Goal: Navigation & Orientation: Find specific page/section

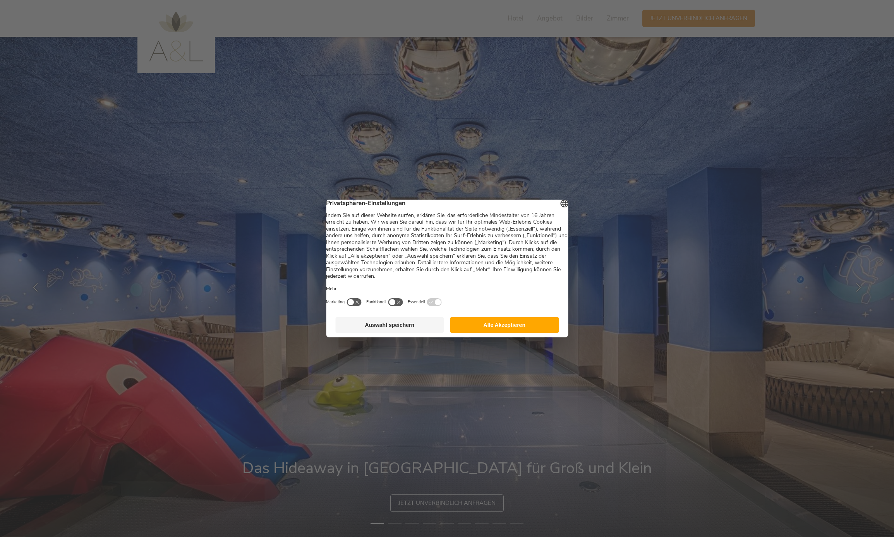
click at [499, 327] on button "Alle Akzeptieren" at bounding box center [504, 325] width 109 height 15
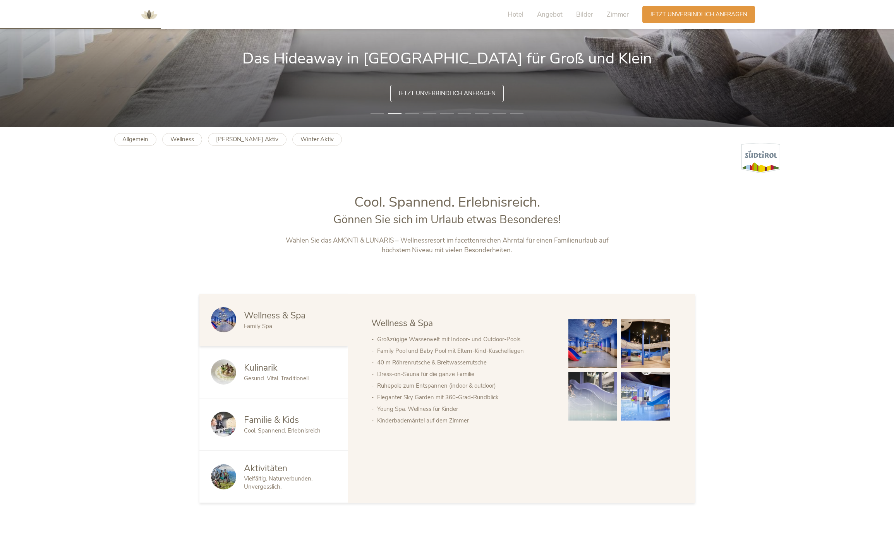
scroll to position [416, 0]
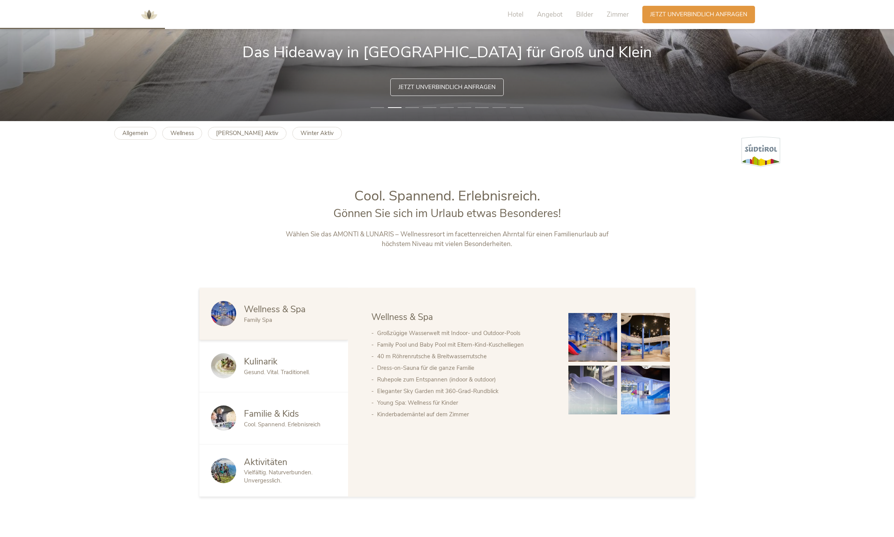
click at [592, 384] on img at bounding box center [592, 390] width 49 height 49
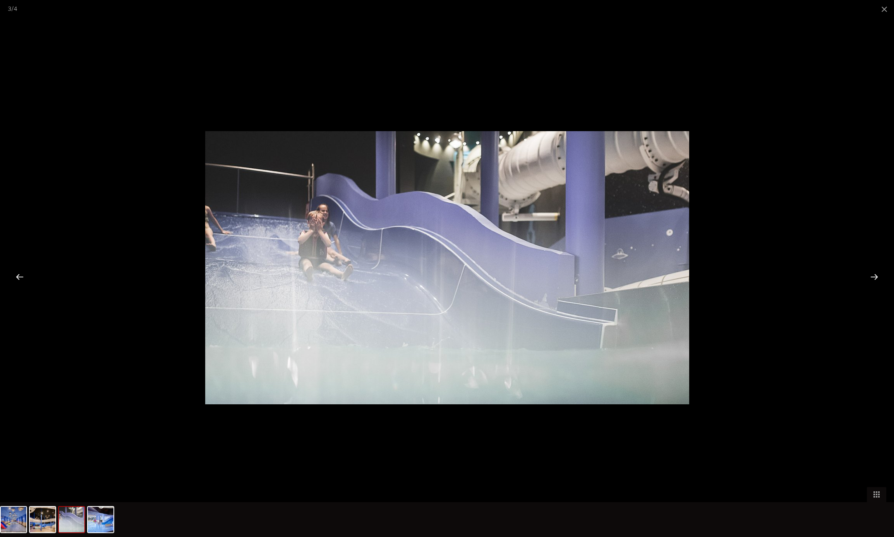
click at [874, 280] on div at bounding box center [874, 277] width 24 height 24
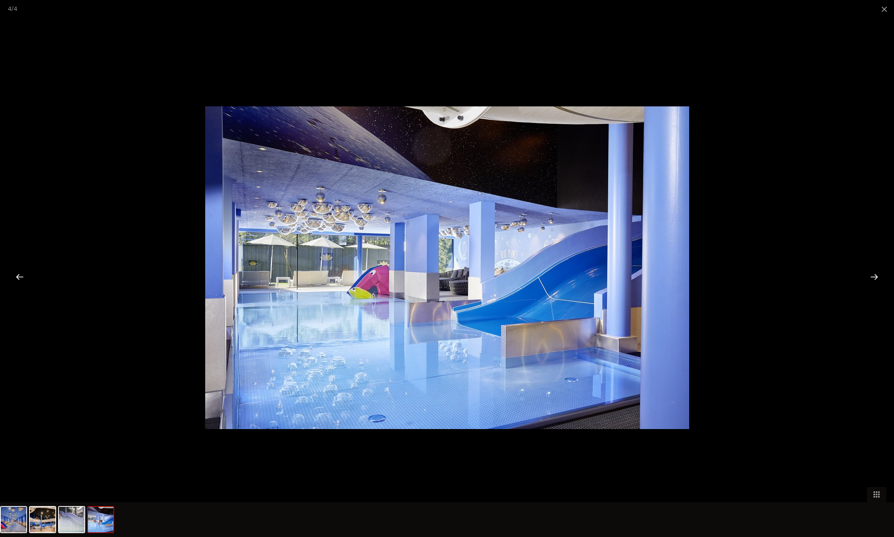
click at [874, 280] on div at bounding box center [874, 277] width 24 height 24
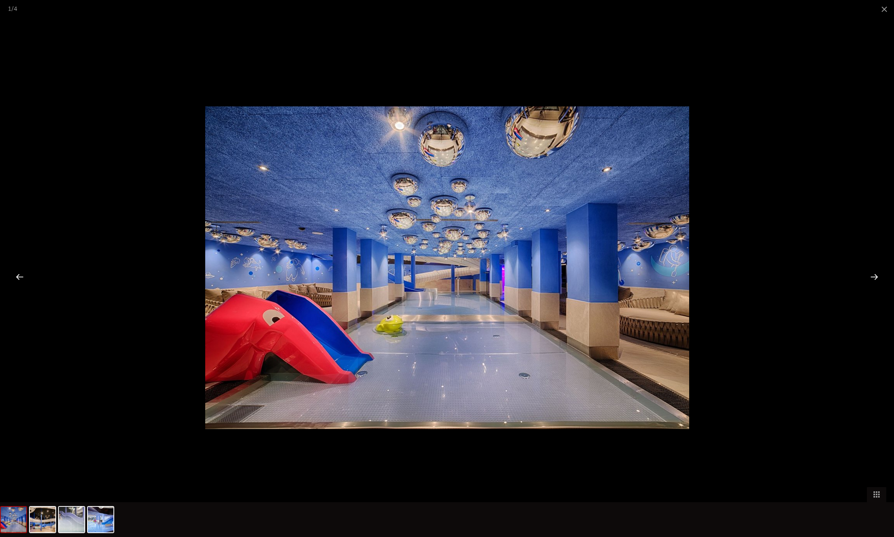
click at [874, 280] on div at bounding box center [874, 277] width 24 height 24
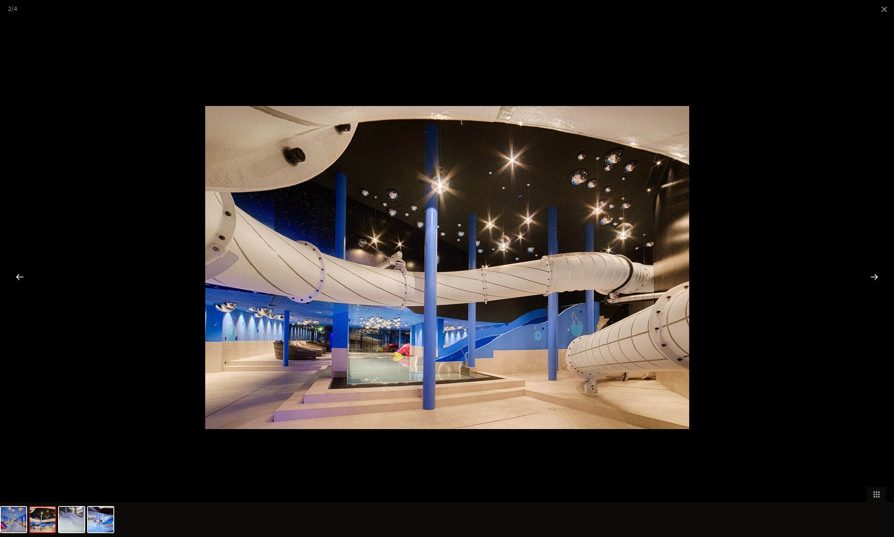
click at [874, 280] on div at bounding box center [874, 277] width 24 height 24
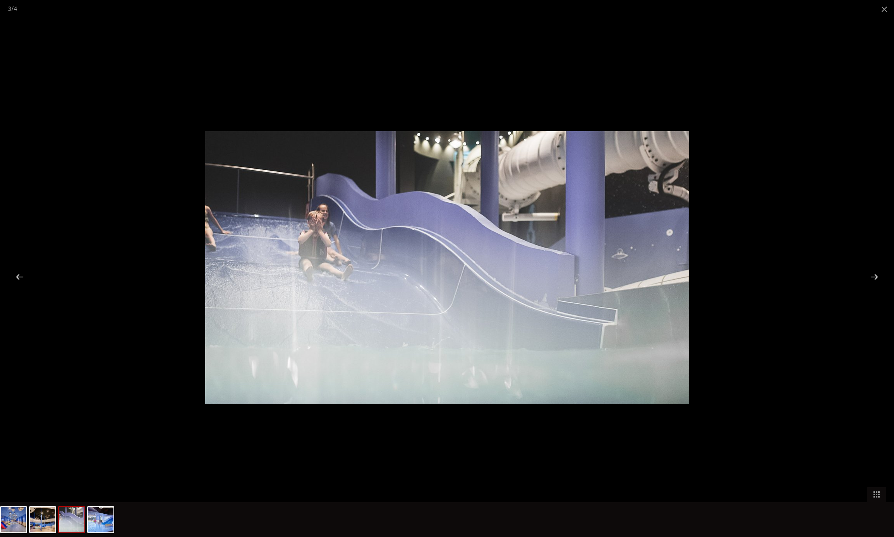
click at [874, 280] on div at bounding box center [874, 277] width 24 height 24
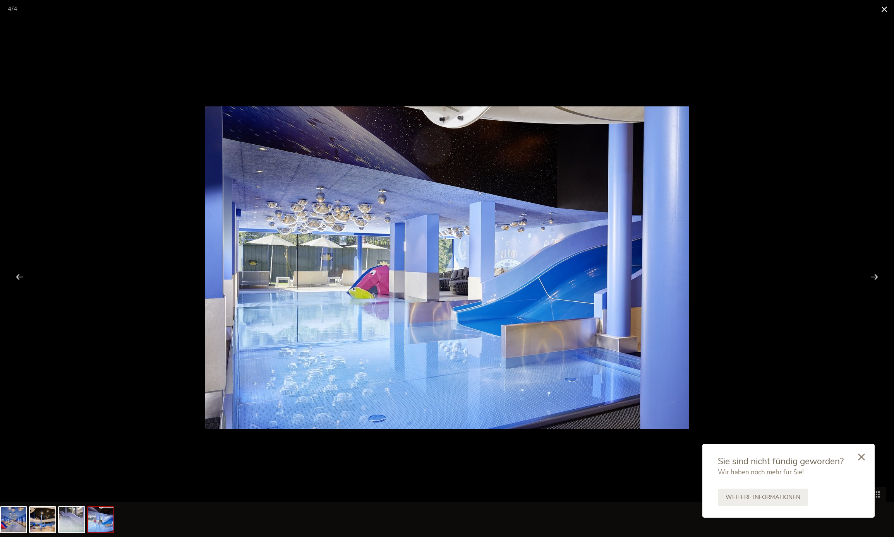
click at [883, 10] on span at bounding box center [884, 9] width 19 height 18
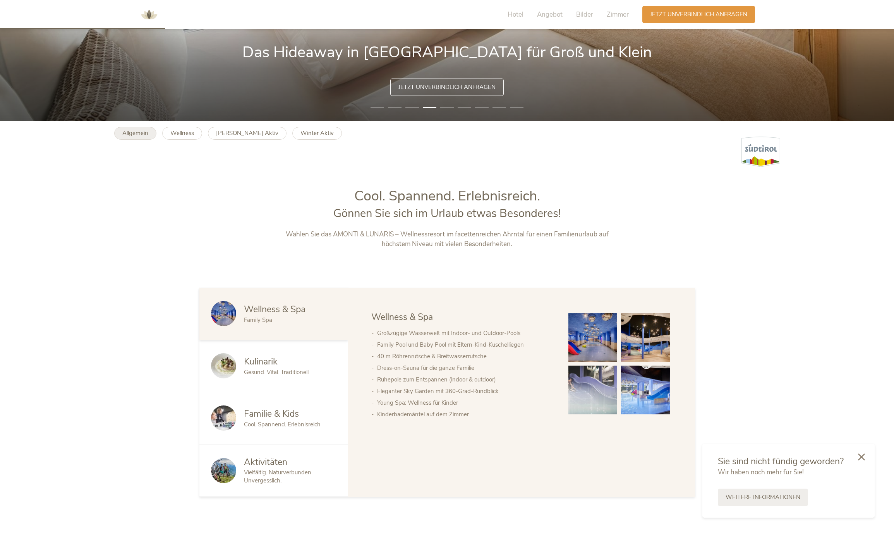
click at [138, 134] on b "Allgemein" at bounding box center [135, 133] width 26 height 8
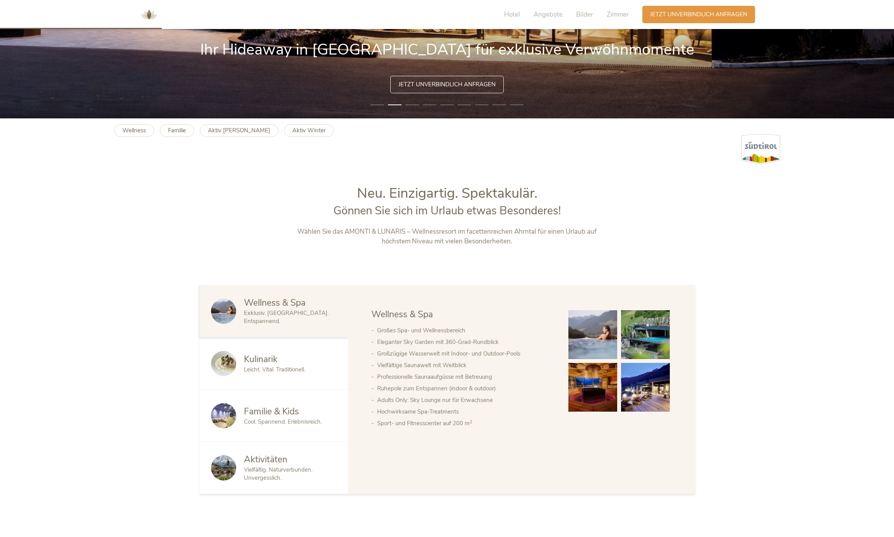
scroll to position [427, 0]
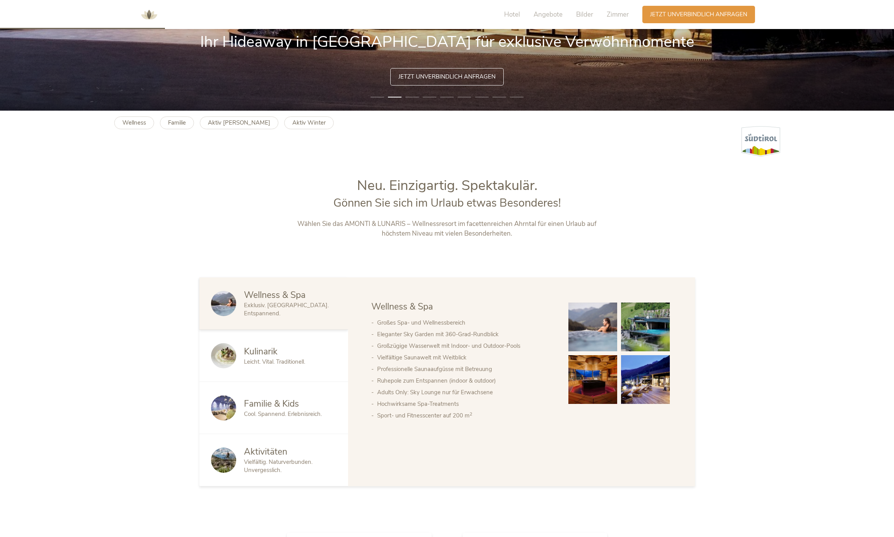
click at [276, 404] on span "Familie & Kids" at bounding box center [271, 404] width 55 height 12
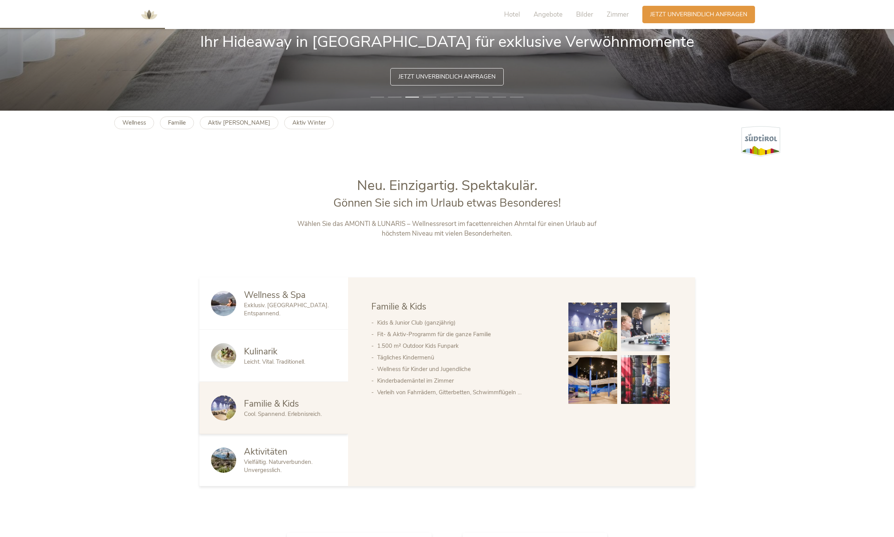
click at [627, 331] on img at bounding box center [645, 327] width 49 height 49
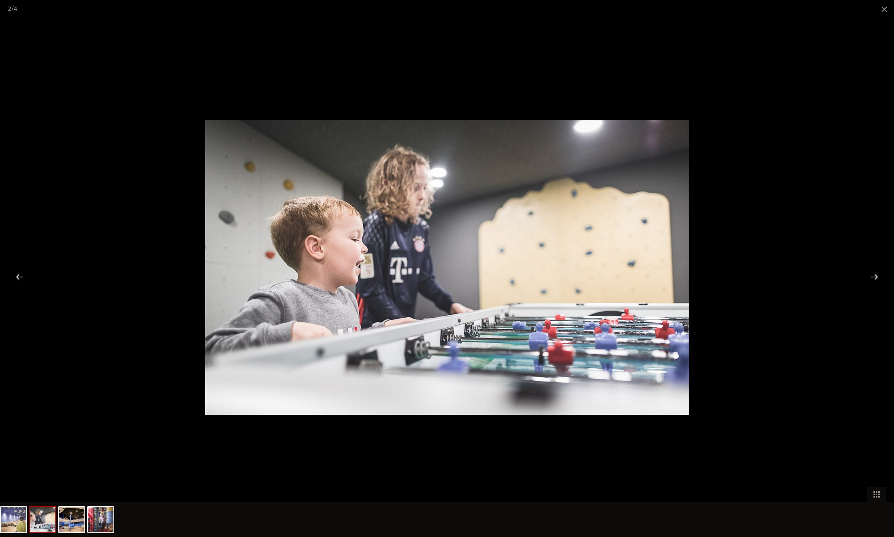
click at [872, 279] on div at bounding box center [874, 277] width 24 height 24
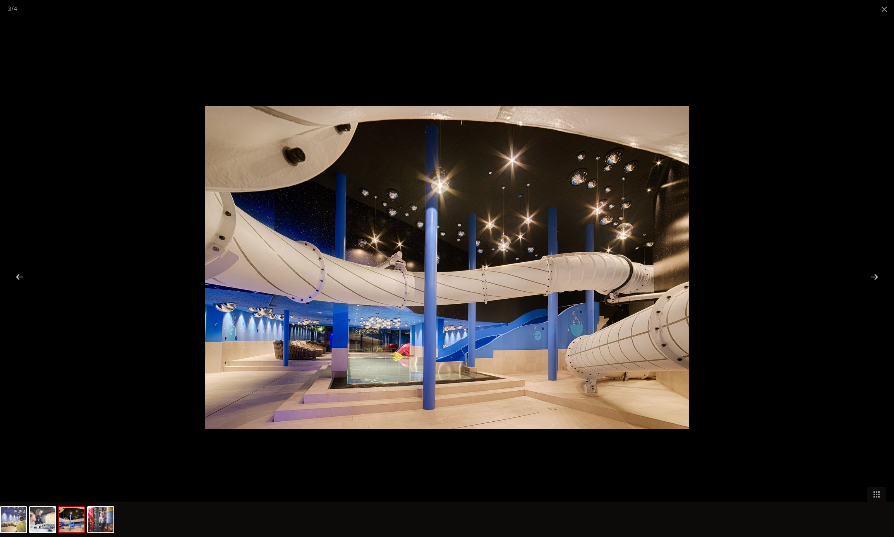
click at [872, 279] on div at bounding box center [874, 277] width 24 height 24
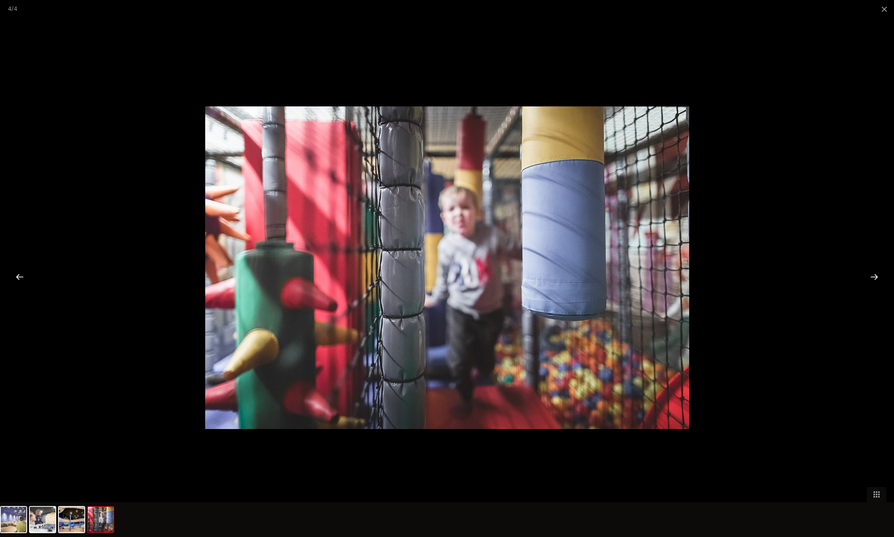
click at [872, 279] on div at bounding box center [874, 277] width 24 height 24
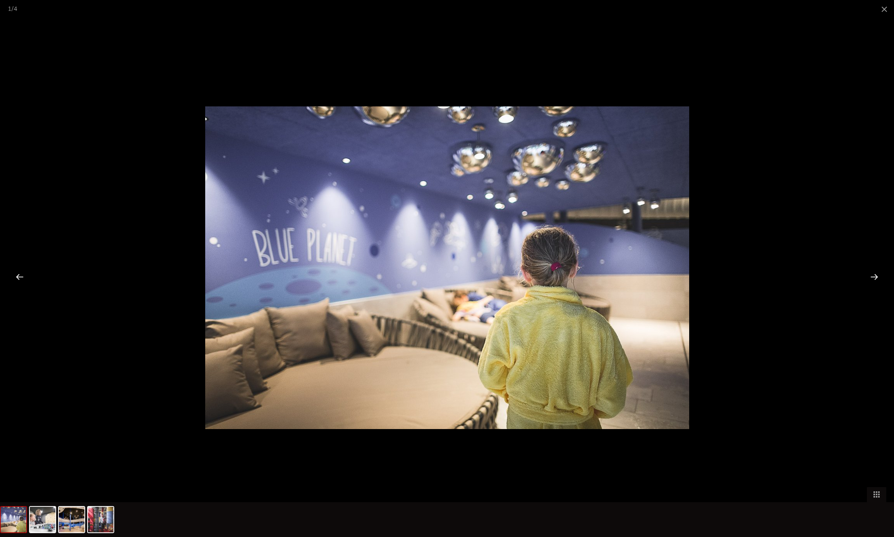
click at [872, 279] on div at bounding box center [874, 277] width 24 height 24
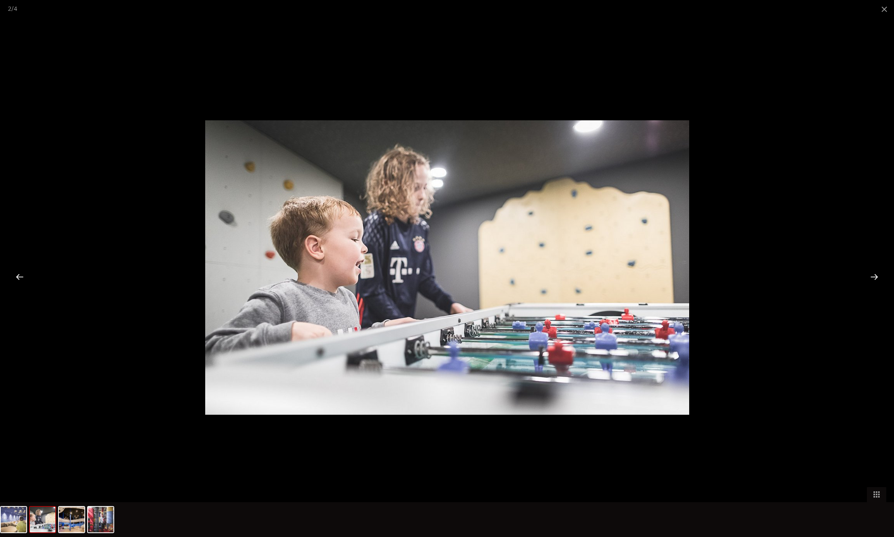
click at [872, 279] on div at bounding box center [874, 277] width 24 height 24
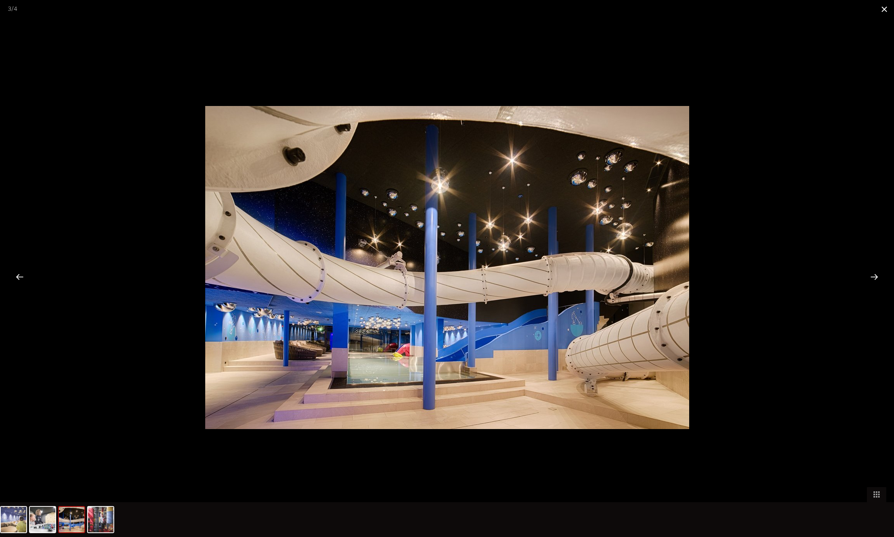
click at [884, 11] on span at bounding box center [884, 9] width 19 height 18
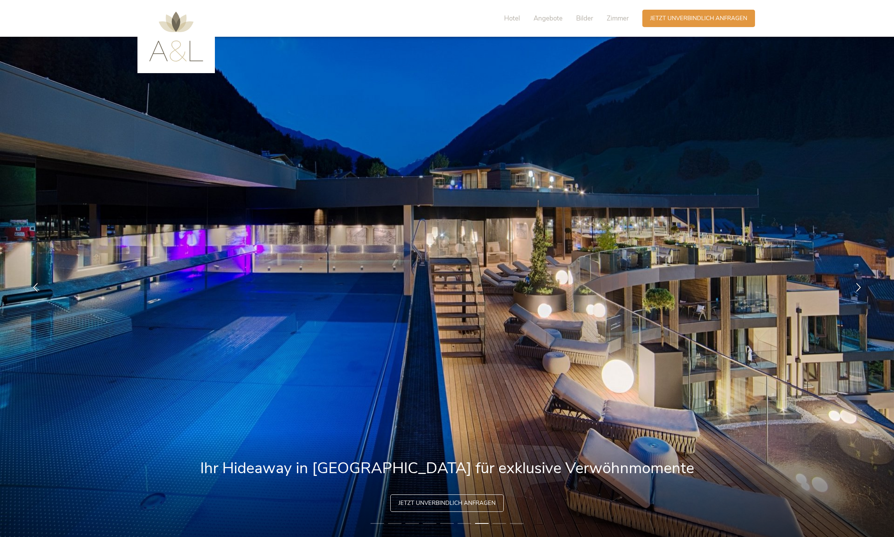
scroll to position [0, 0]
click at [513, 20] on span "Hotel" at bounding box center [512, 18] width 16 height 9
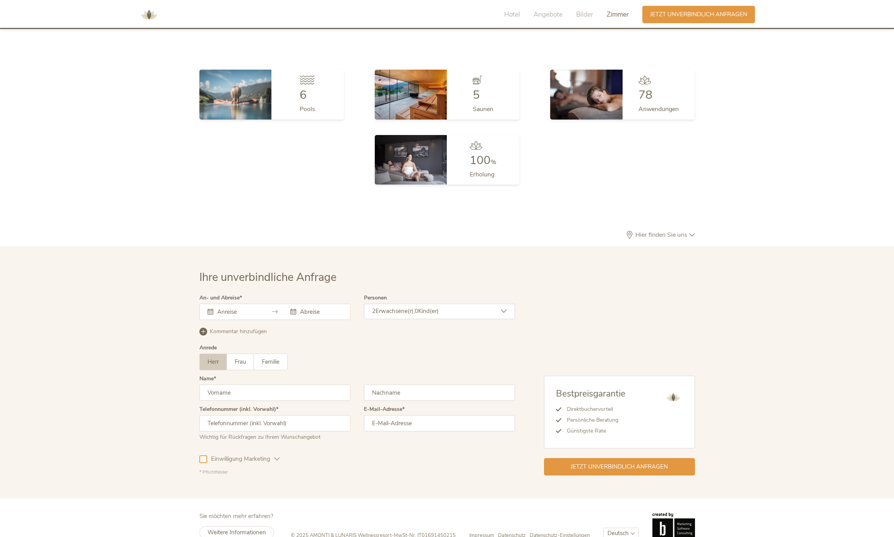
scroll to position [2314, 0]
